Goal: Obtain resource: Download file/media

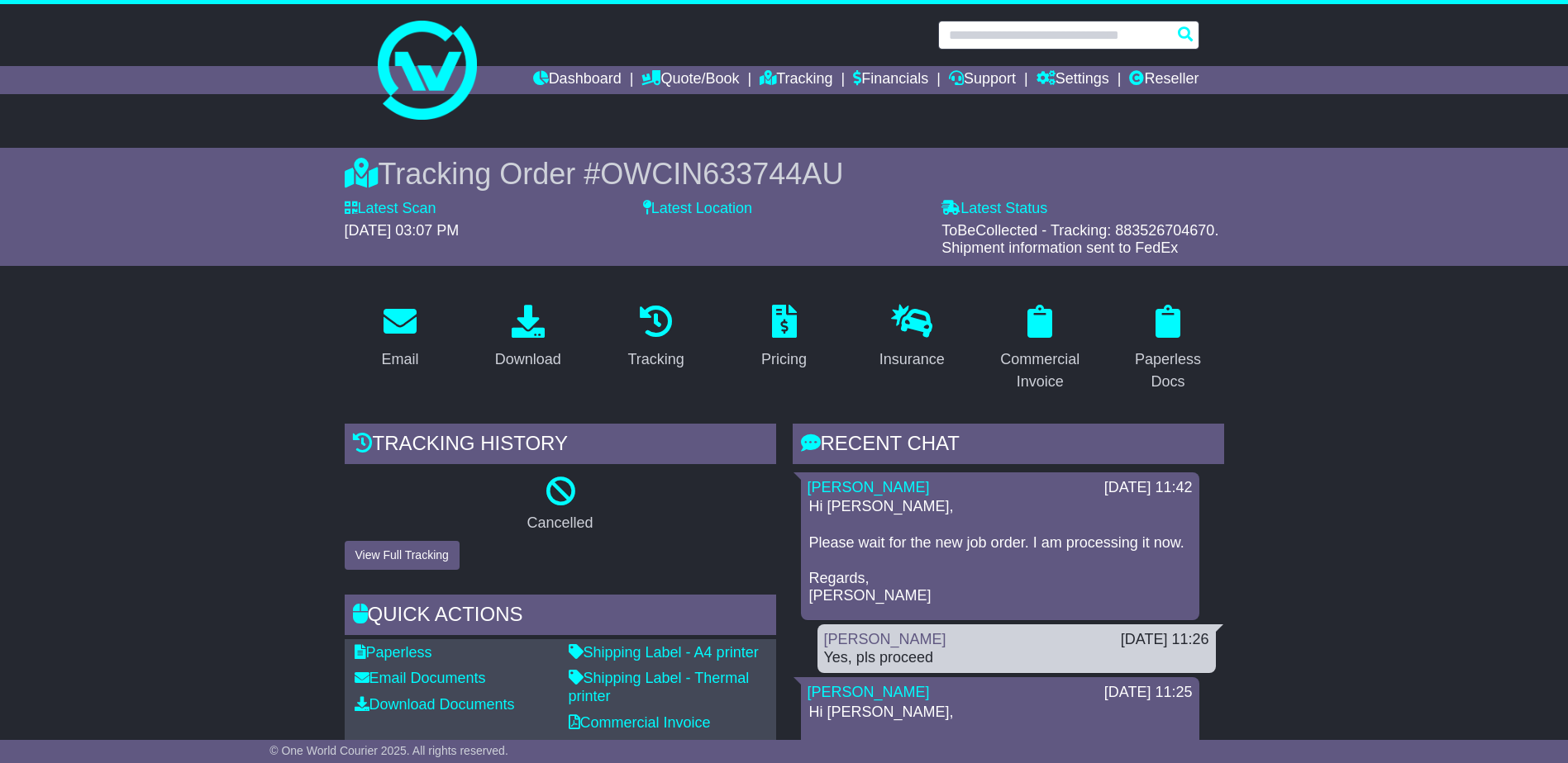
click at [1057, 33] on input "text" at bounding box center [1068, 35] width 261 height 29
paste input "**********"
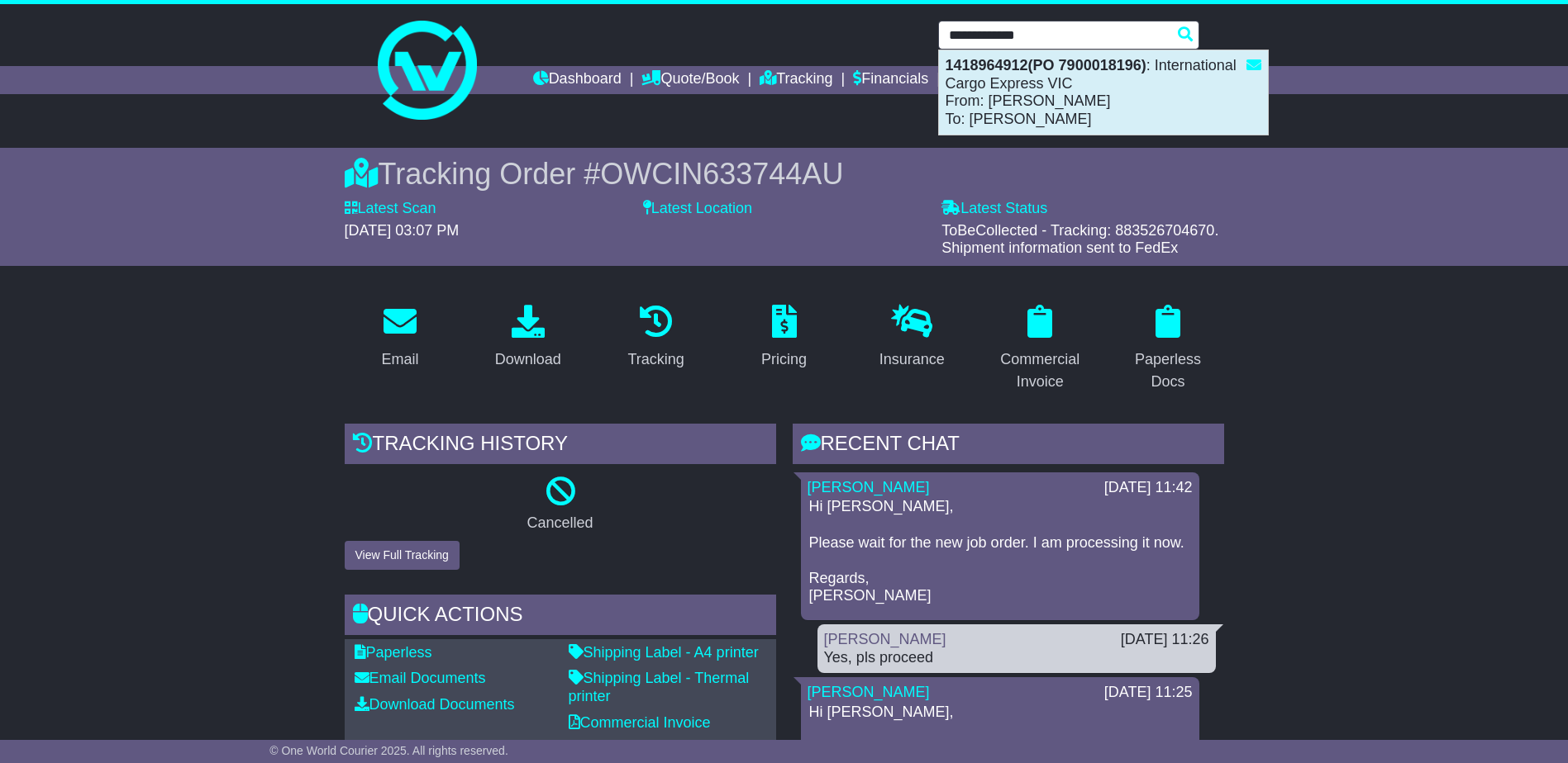
click at [1034, 100] on div "1418964912(PO 7900018196) : International Cargo Express VIC From: [PERSON_NAME]…" at bounding box center [1103, 92] width 329 height 84
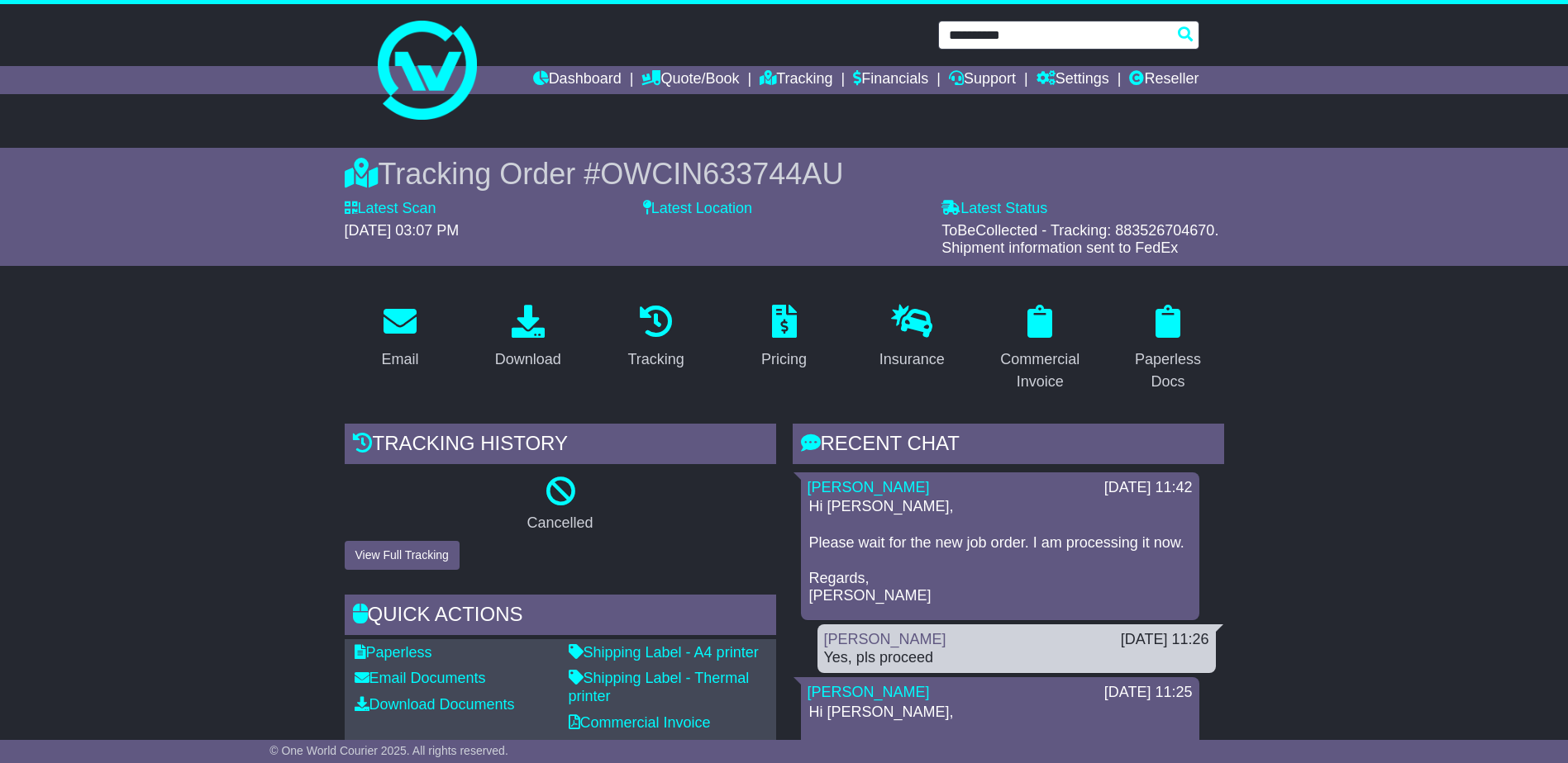
type input "**********"
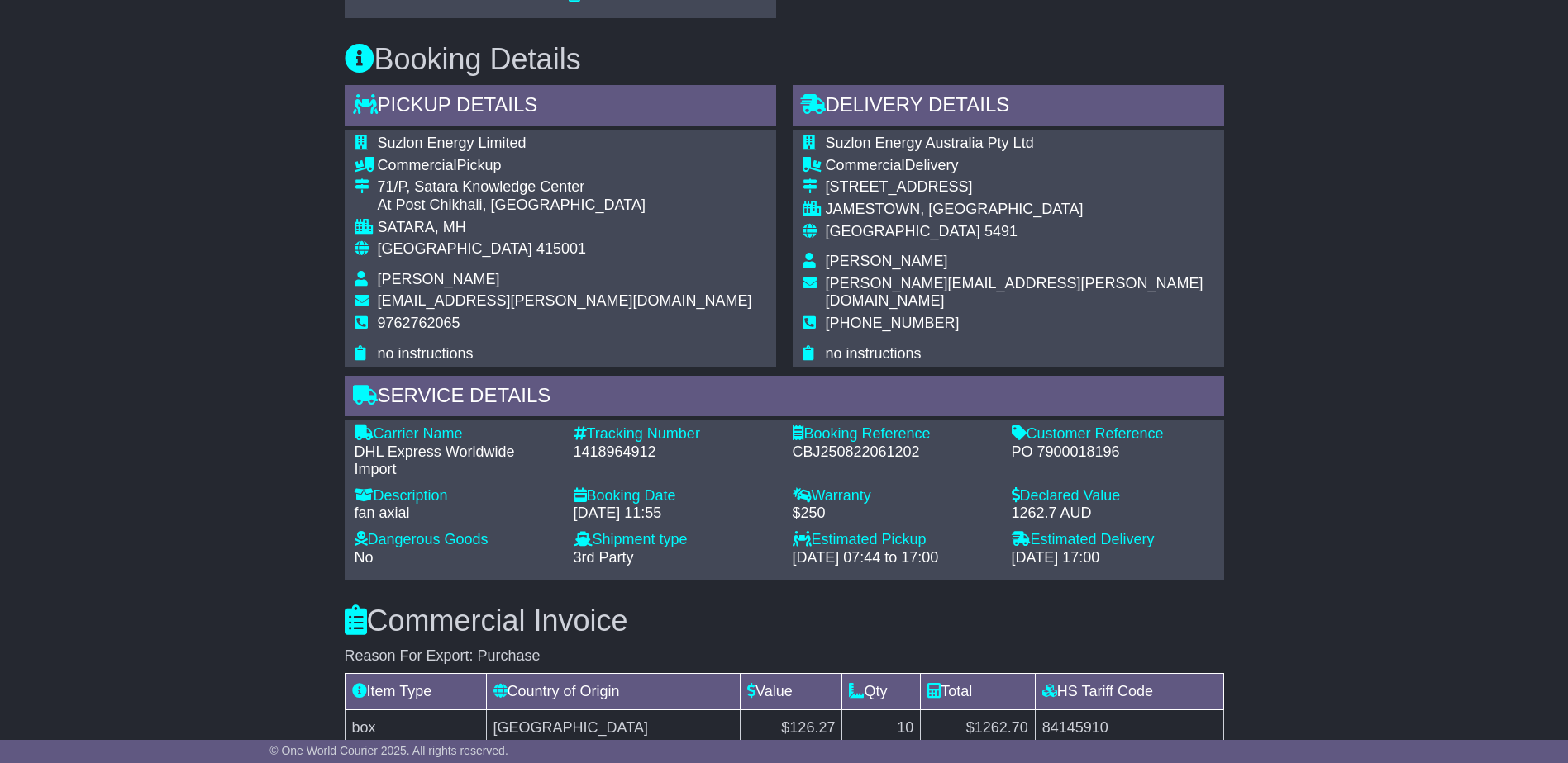
scroll to position [992, 0]
click at [1087, 455] on div "PO 7900018196" at bounding box center [1113, 452] width 203 height 18
copy div "7900018196"
click at [646, 455] on div "1418964912" at bounding box center [675, 452] width 203 height 18
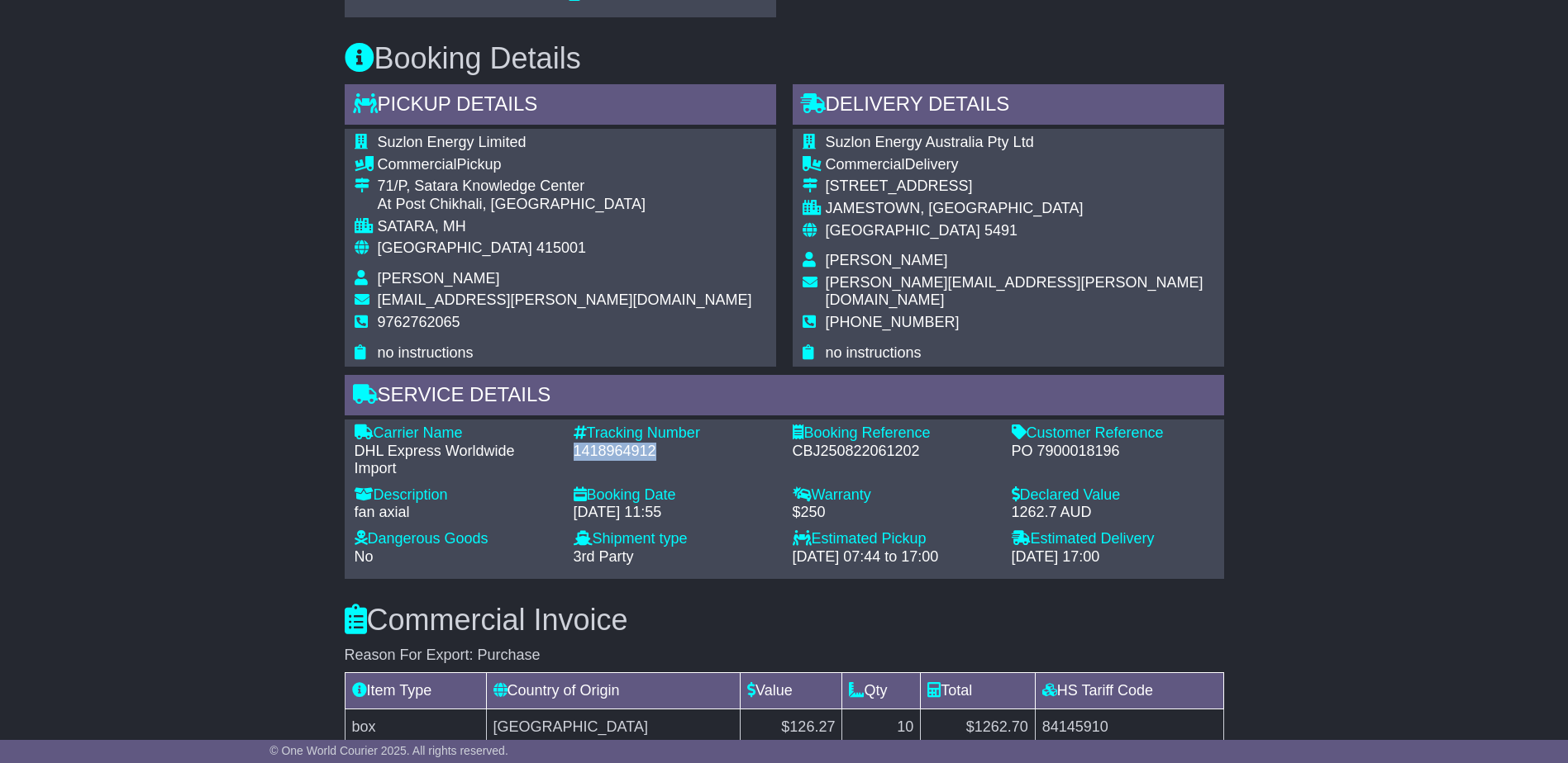
click at [646, 455] on div "1418964912" at bounding box center [675, 452] width 203 height 18
copy div "1418964912"
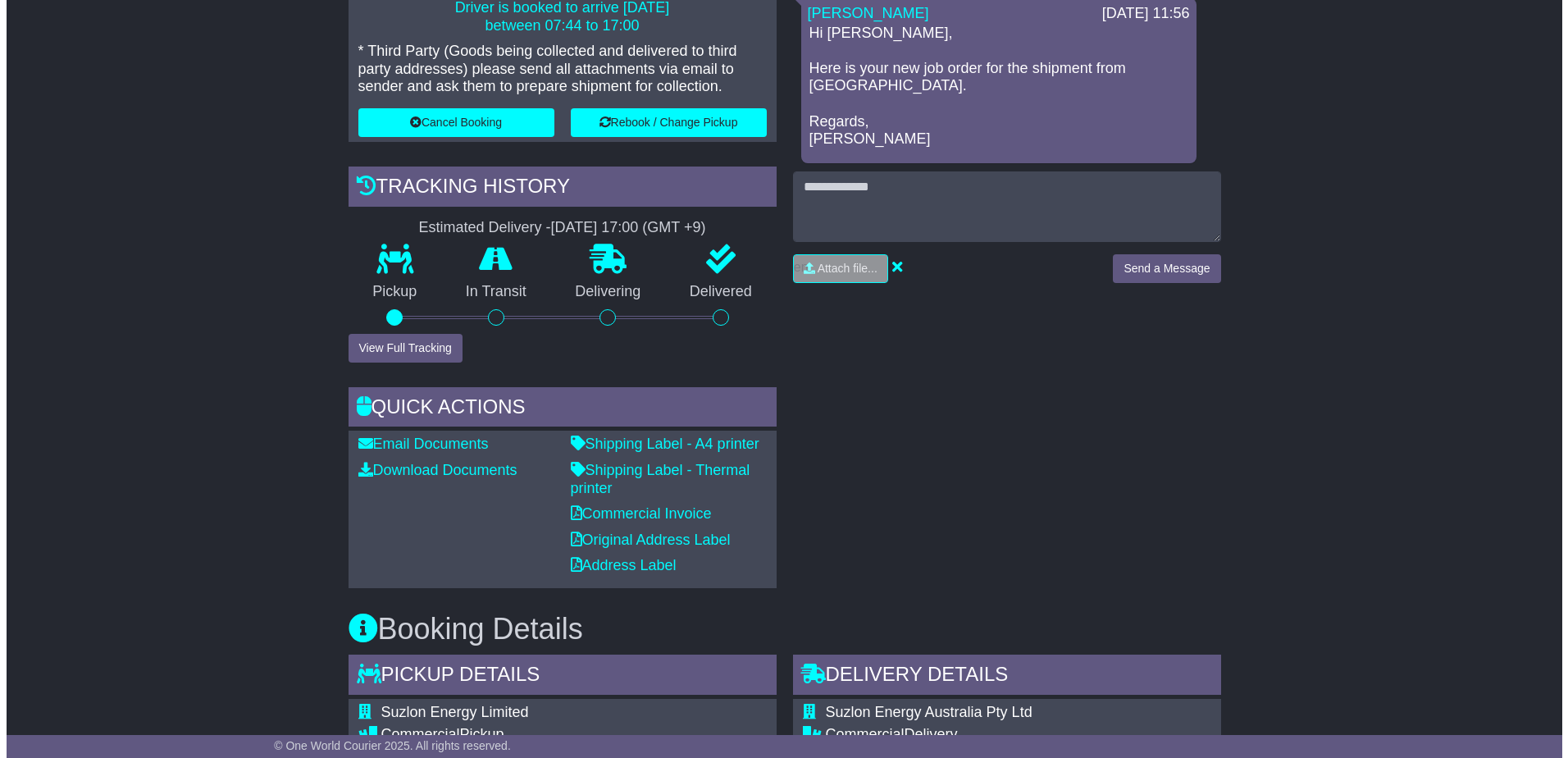
scroll to position [411, 0]
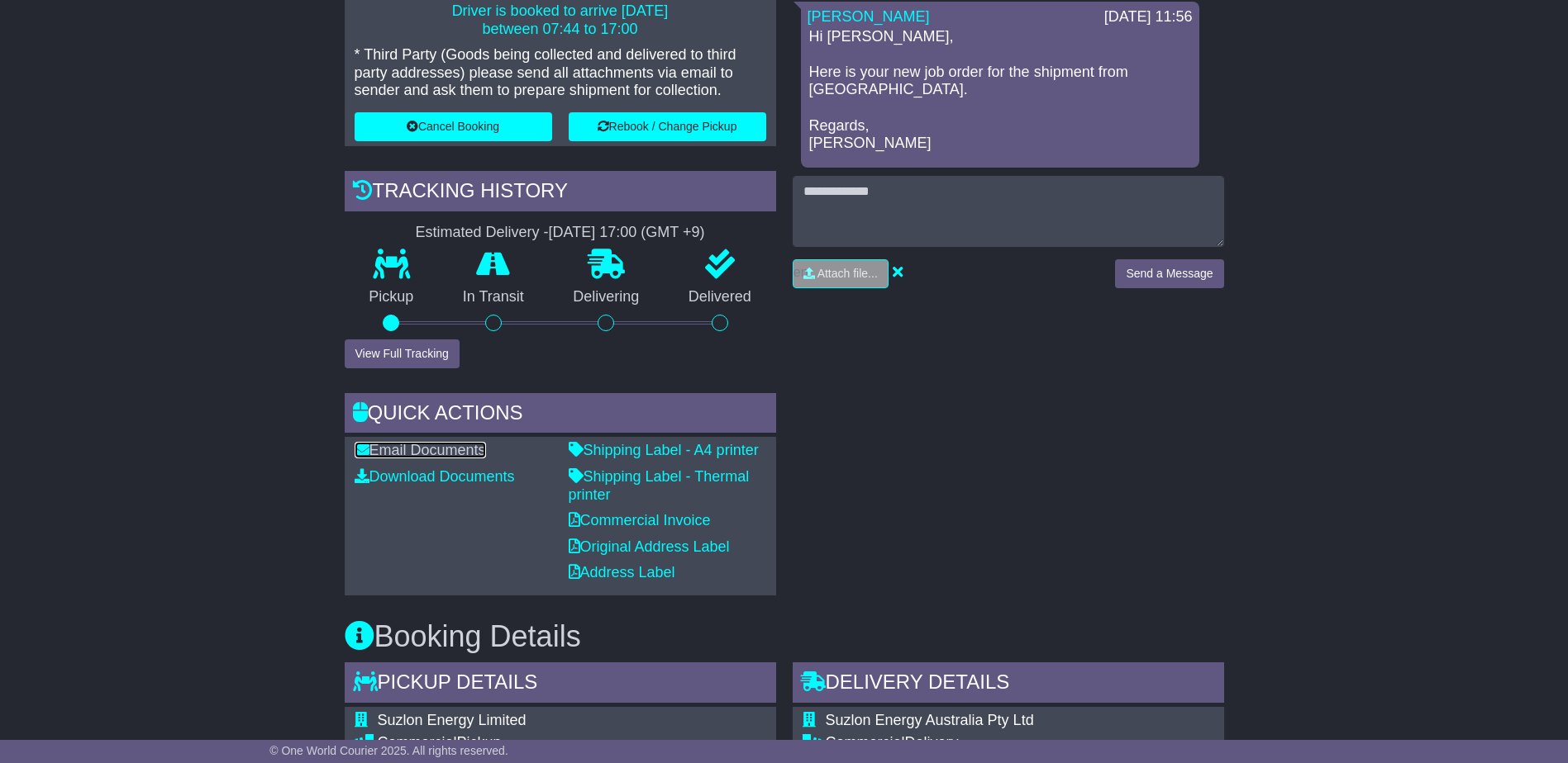
click at [463, 447] on link "Email Documents" at bounding box center [420, 450] width 131 height 16
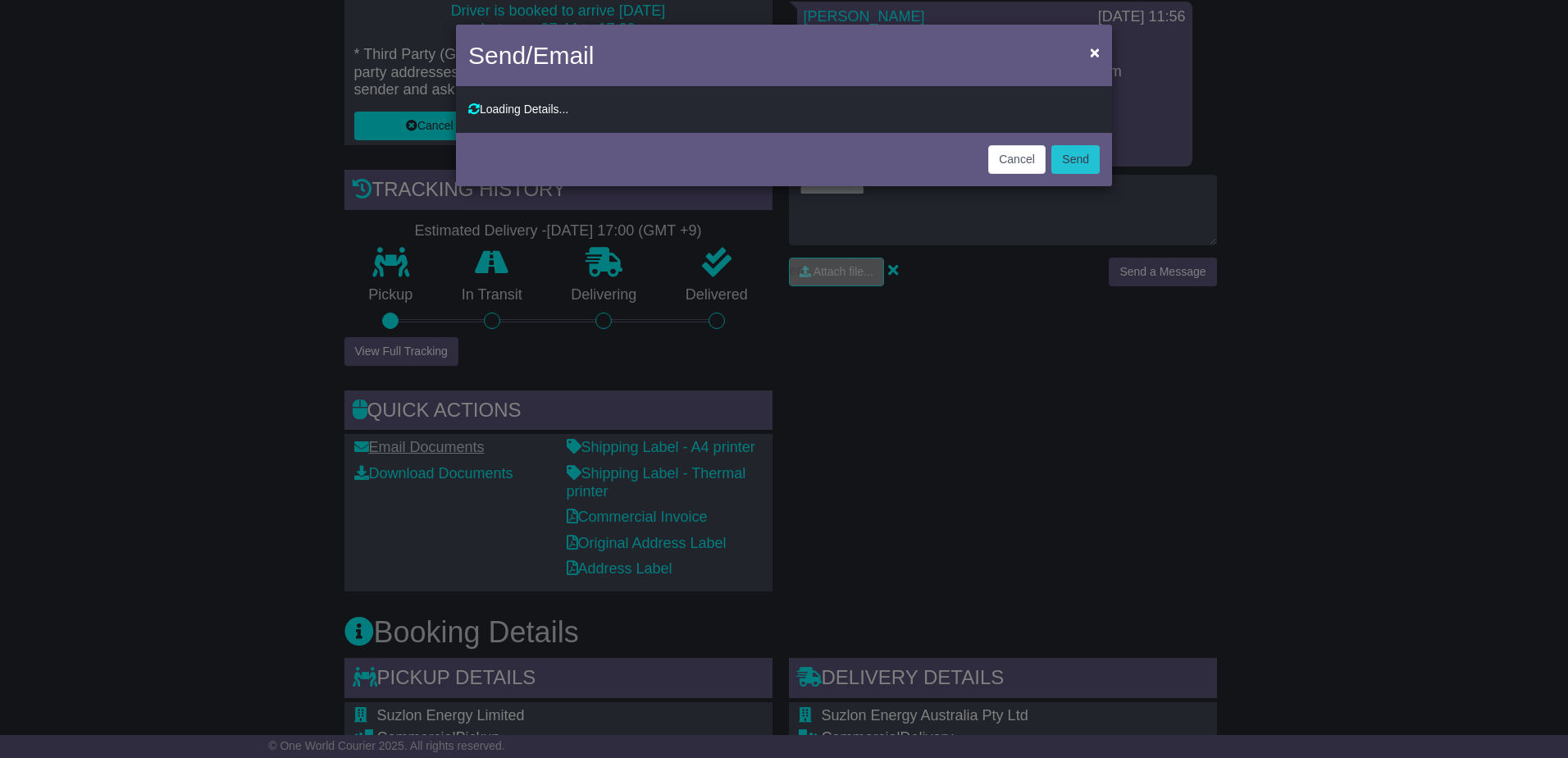
type input "**********"
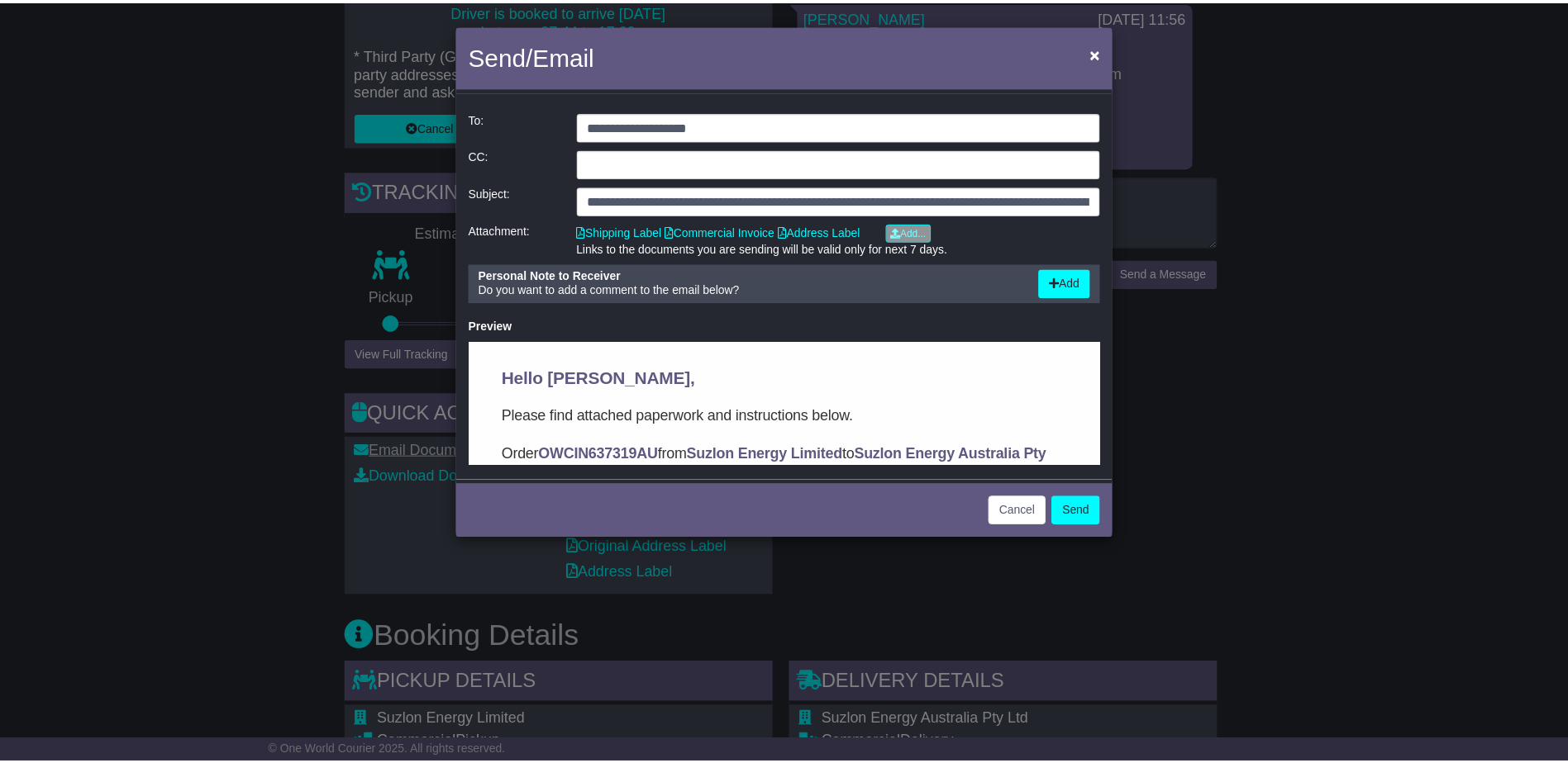
scroll to position [0, 0]
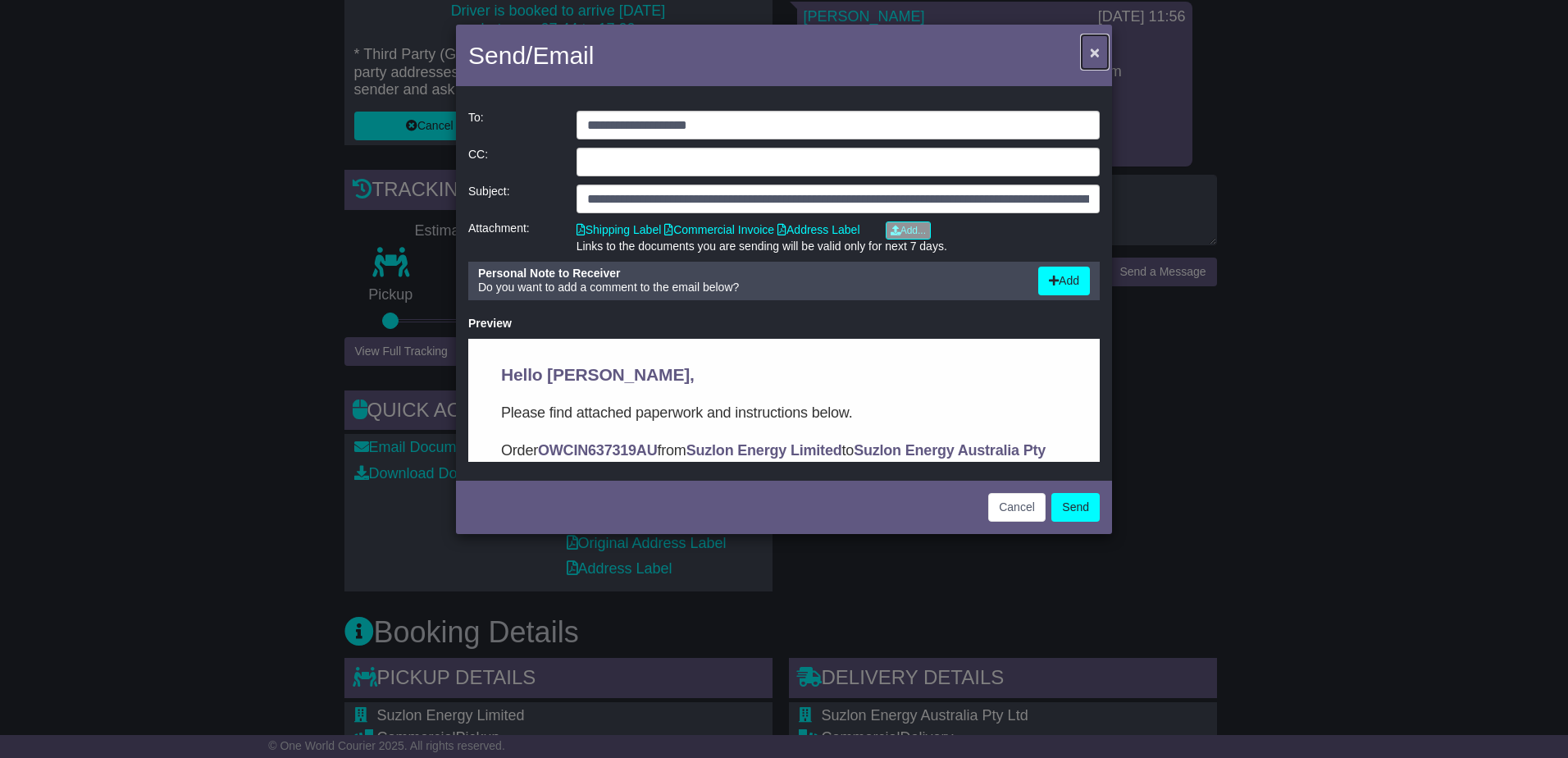
click at [1101, 56] on button "×" at bounding box center [1094, 53] width 26 height 34
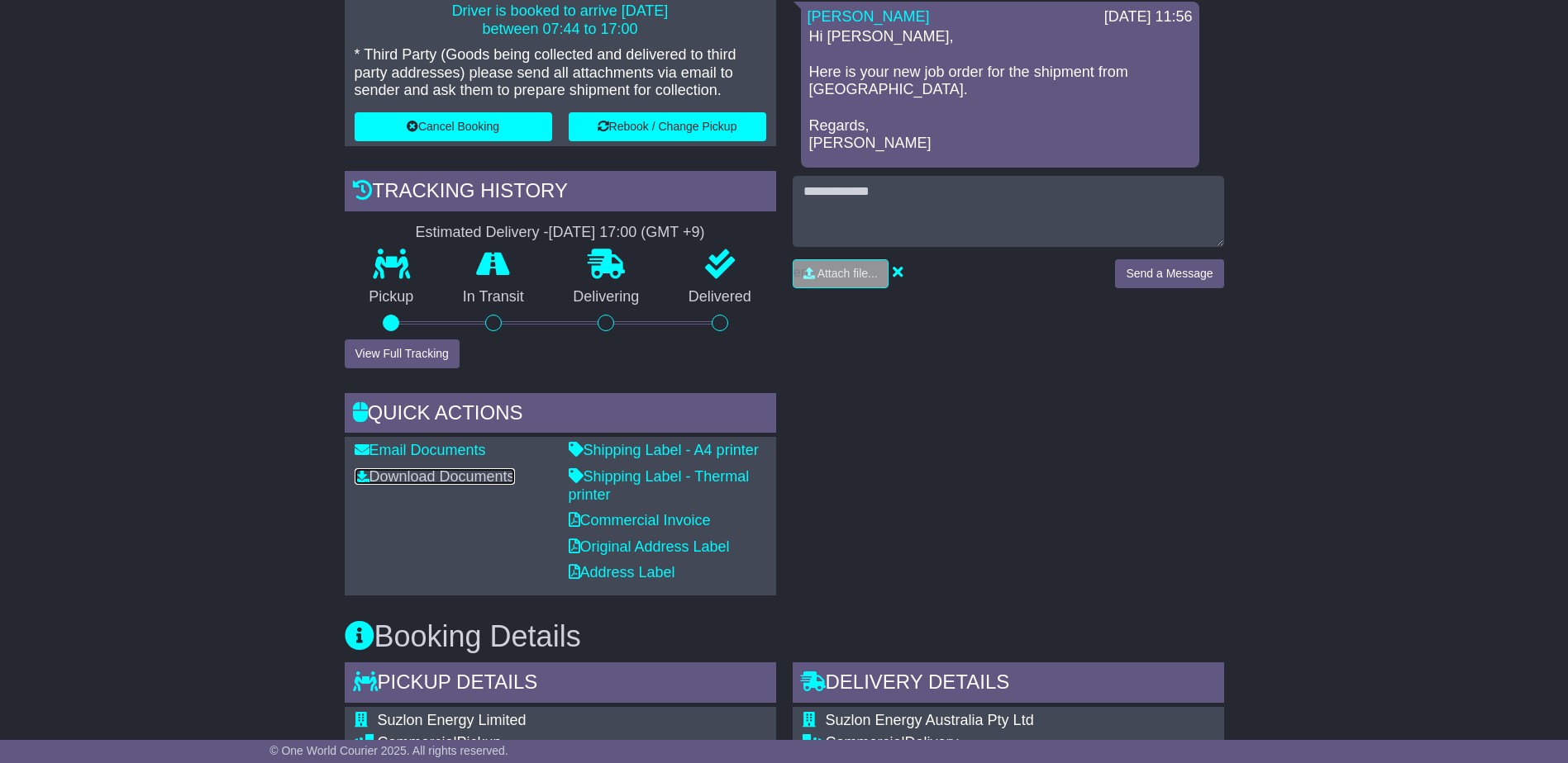
click at [433, 475] on link "Download Documents" at bounding box center [434, 476] width 161 height 16
